Goal: Information Seeking & Learning: Learn about a topic

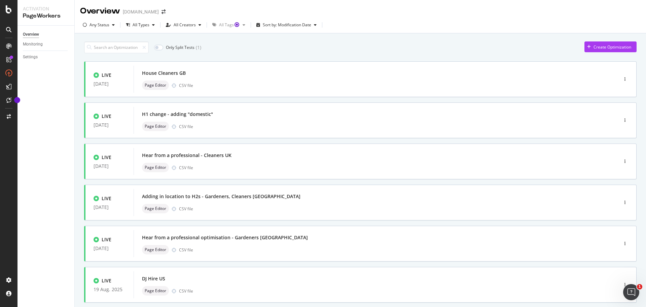
scroll to position [202, 0]
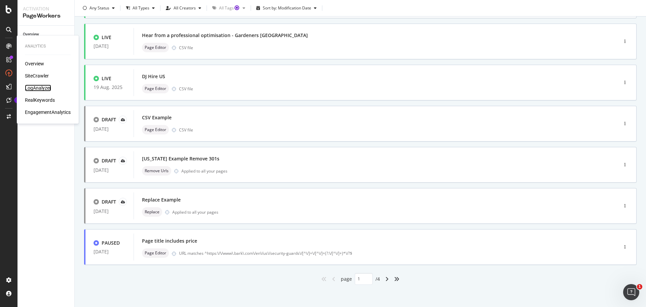
click at [32, 85] on div "LogAnalyzer" at bounding box center [38, 87] width 26 height 7
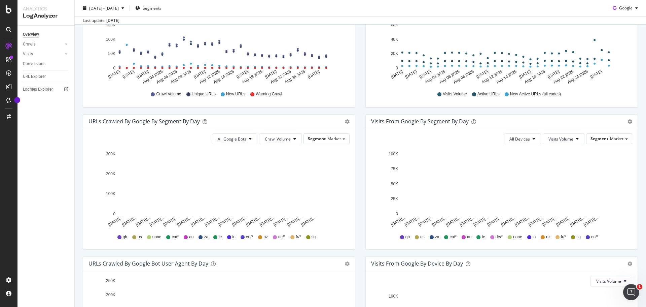
scroll to position [120, 0]
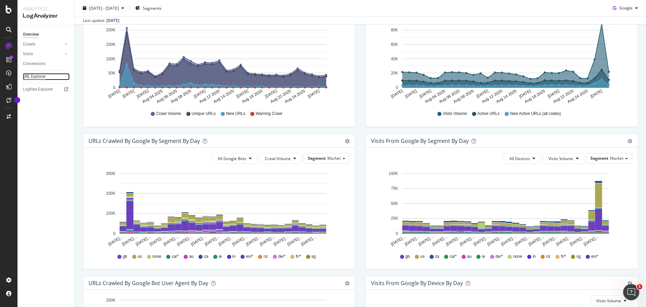
click at [38, 76] on div "URL Explorer" at bounding box center [34, 76] width 23 height 7
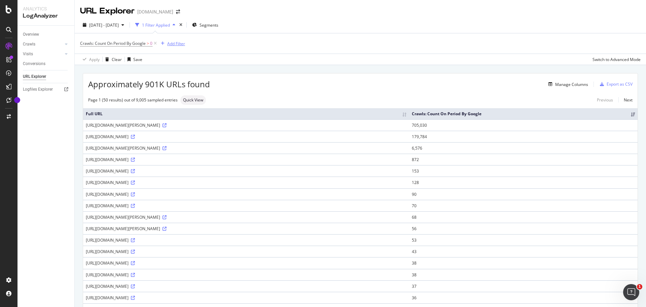
click at [179, 44] on div "Add Filter" at bounding box center [176, 44] width 18 height 6
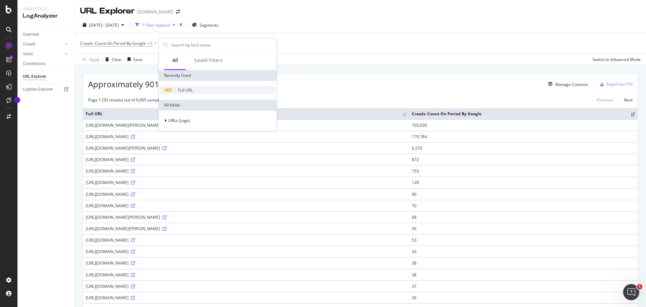
click at [179, 92] on span "Full URL" at bounding box center [185, 90] width 15 height 6
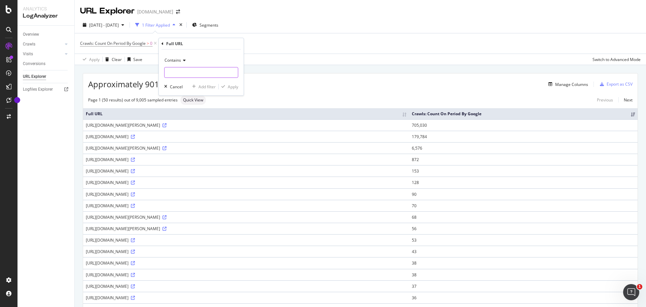
click at [209, 70] on input "text" at bounding box center [201, 72] width 73 height 11
paste input "[URL][DOMAIN_NAME]"
drag, startPoint x: 202, startPoint y: 74, endPoint x: 260, endPoint y: 78, distance: 58.0
click at [260, 78] on body "Analytics LogAnalyzer Overview Crawls Daily Distribution Segments Distribution …" at bounding box center [323, 153] width 646 height 307
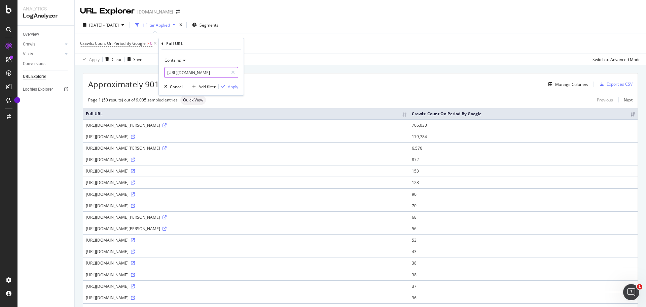
scroll to position [0, 14]
type input "[URL][DOMAIN_NAME]"
click at [235, 87] on div "Apply" at bounding box center [233, 87] width 10 height 6
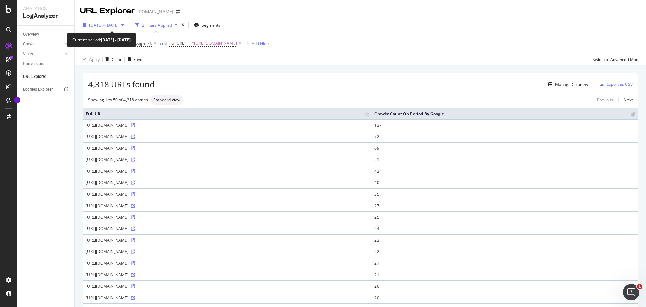
click at [114, 26] on span "[DATE] - [DATE]" at bounding box center [104, 25] width 30 height 6
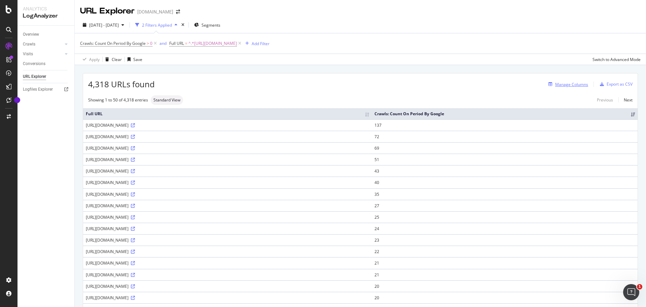
click at [571, 83] on div "Manage Columns" at bounding box center [571, 84] width 33 height 6
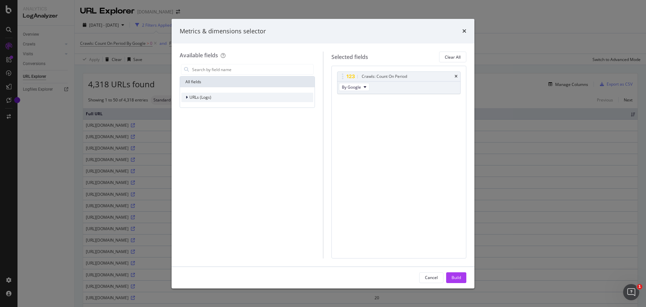
click at [187, 96] on icon "modal" at bounding box center [187, 97] width 2 height 4
click at [192, 130] on div "modal" at bounding box center [191, 128] width 4 height 7
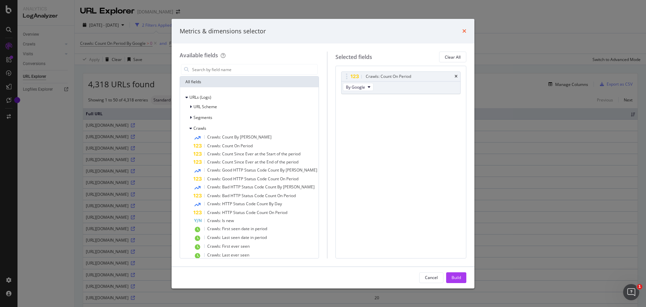
click at [464, 31] on icon "times" at bounding box center [464, 30] width 4 height 5
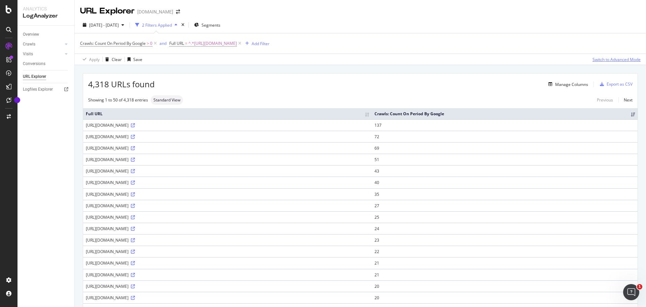
click at [598, 57] on div "Switch to Advanced Mode" at bounding box center [617, 60] width 48 height 6
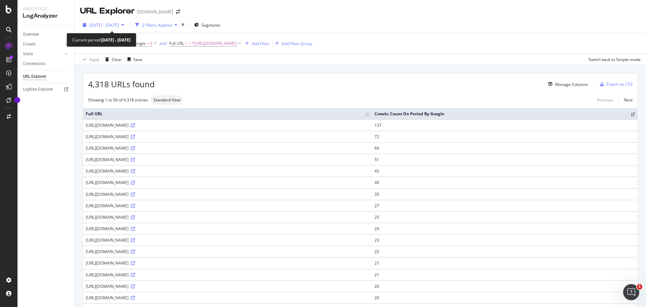
click at [119, 26] on span "[DATE] - [DATE]" at bounding box center [104, 25] width 30 height 6
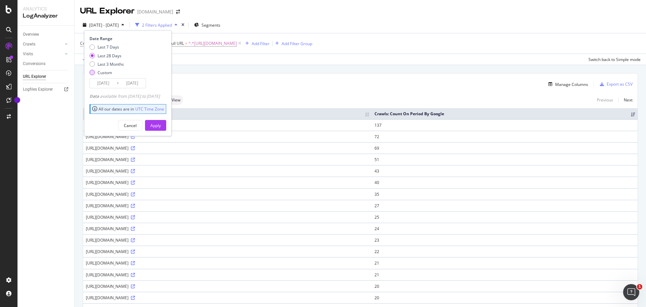
click at [104, 73] on div "Custom" at bounding box center [105, 73] width 14 height 6
click at [113, 55] on div "Last 28 Days" at bounding box center [110, 56] width 24 height 6
click at [348, 63] on div "Apply Clear Save Switch back to Simple mode" at bounding box center [361, 59] width 572 height 11
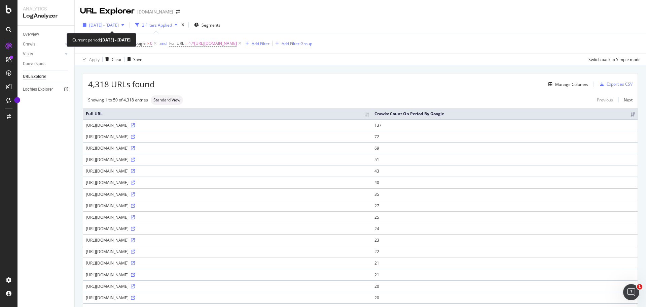
click at [120, 21] on div "[DATE] - [DATE]" at bounding box center [103, 25] width 47 height 10
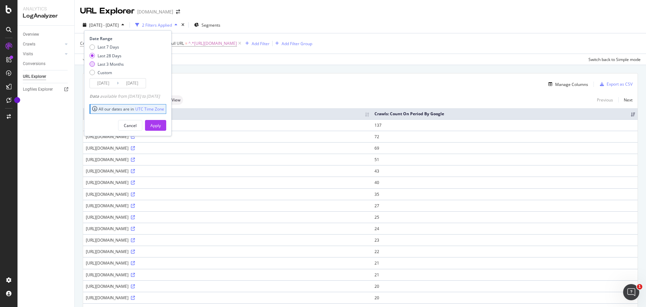
click at [102, 64] on div "Last 3 Months" at bounding box center [111, 64] width 26 height 6
type input "[DATE]"
click at [166, 124] on button "Apply" at bounding box center [155, 125] width 21 height 11
